Goal: Information Seeking & Learning: Learn about a topic

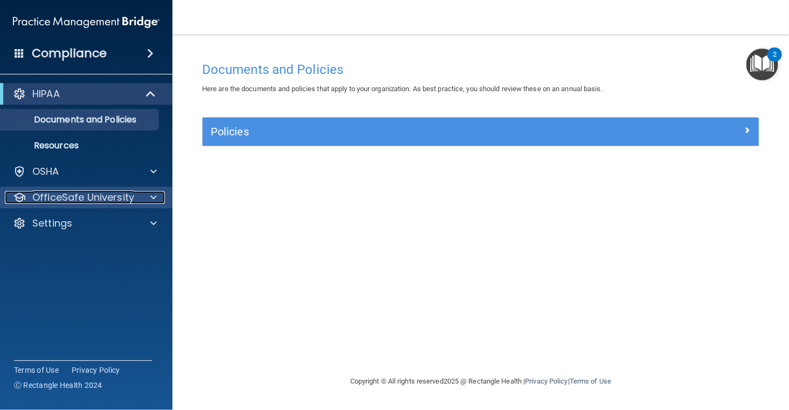
click at [92, 203] on p "OfficeSafe University" at bounding box center [83, 197] width 102 height 13
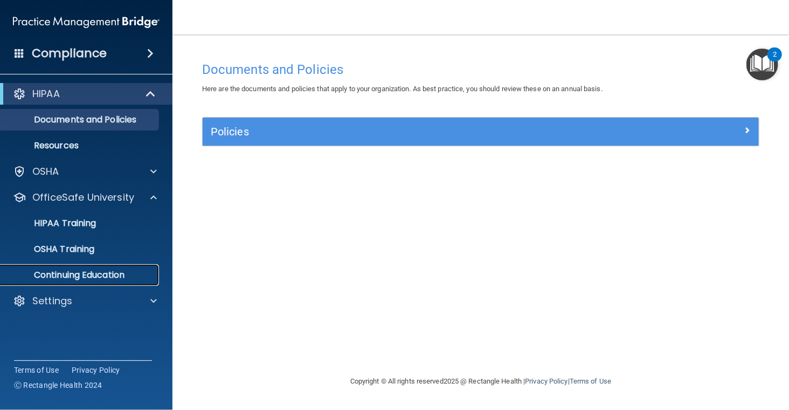
click at [99, 273] on p "Continuing Education" at bounding box center [80, 275] width 147 height 11
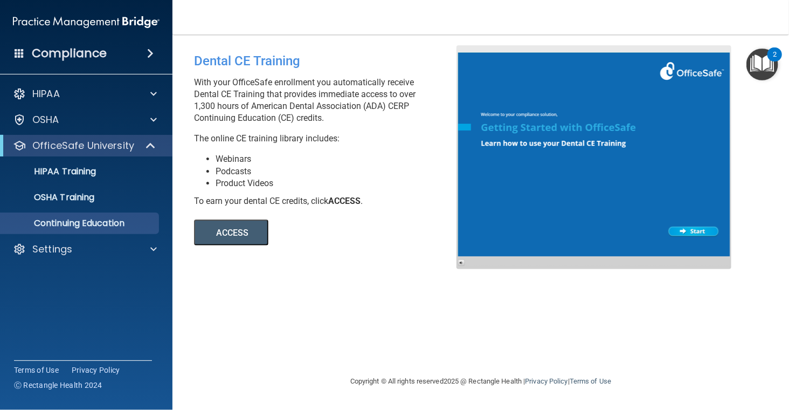
click at [236, 229] on button "ACCESS" at bounding box center [231, 232] width 74 height 26
